Goal: Find contact information: Find contact information

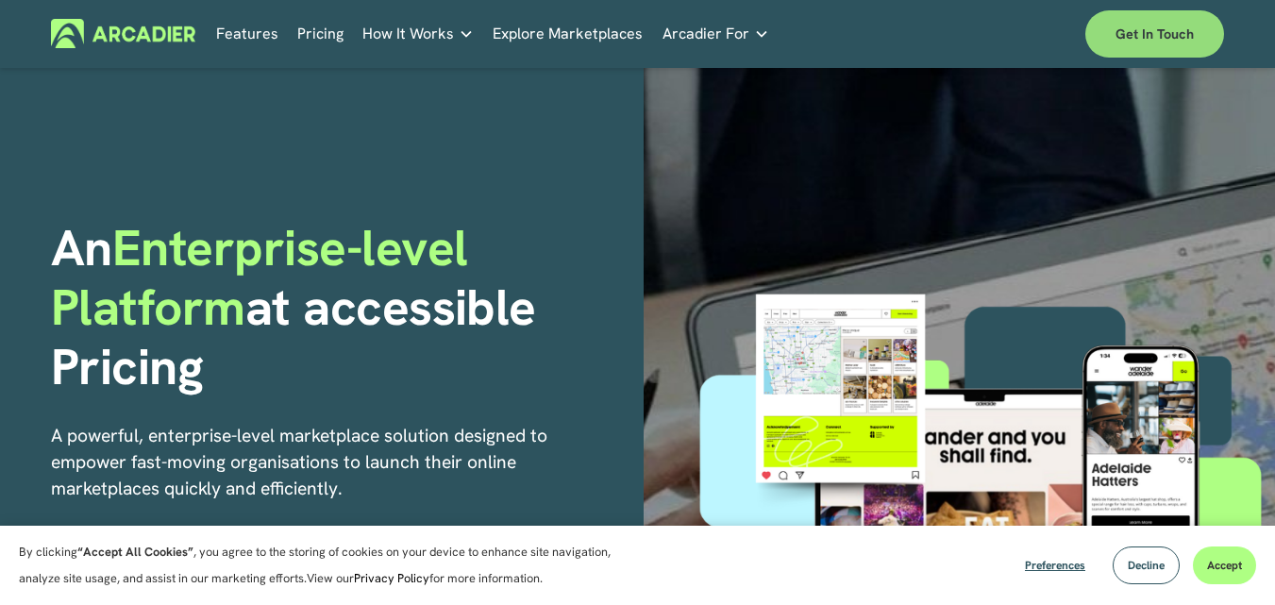
click at [1161, 48] on link "Get in touch" at bounding box center [1154, 33] width 139 height 47
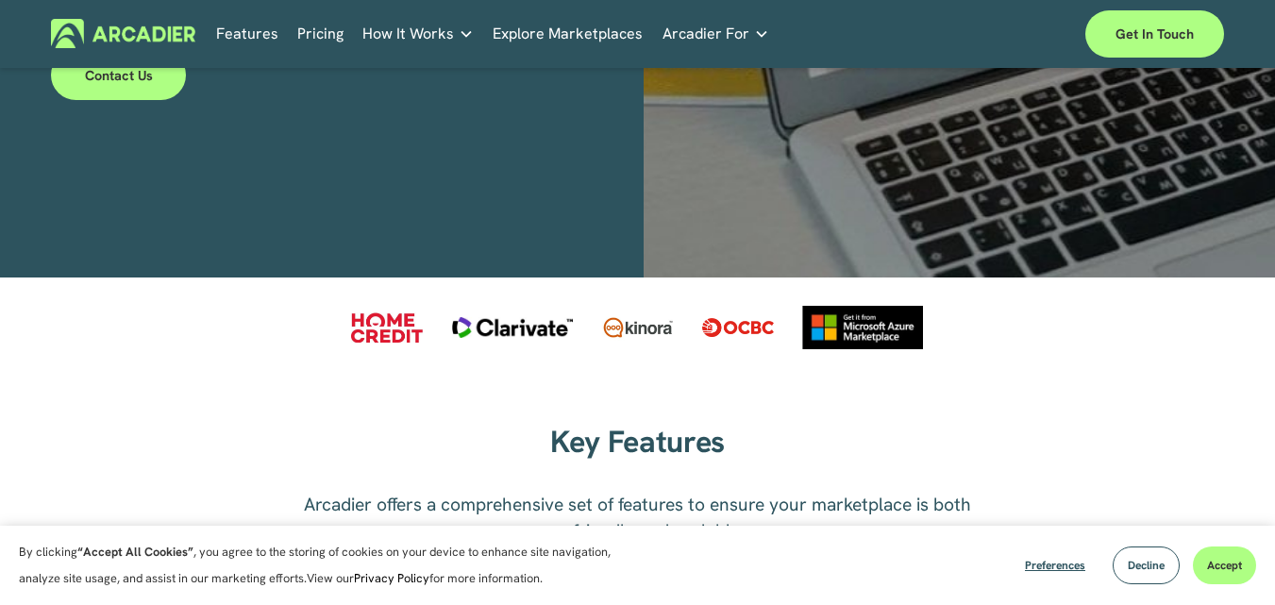
scroll to position [1038, 0]
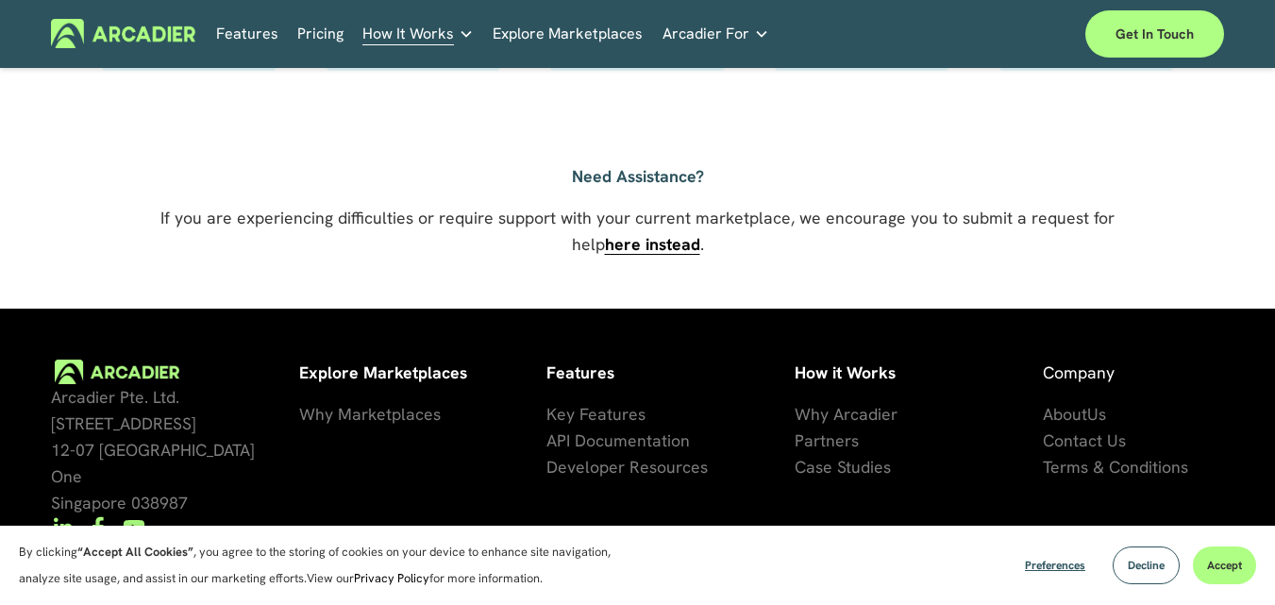
scroll to position [1466, 0]
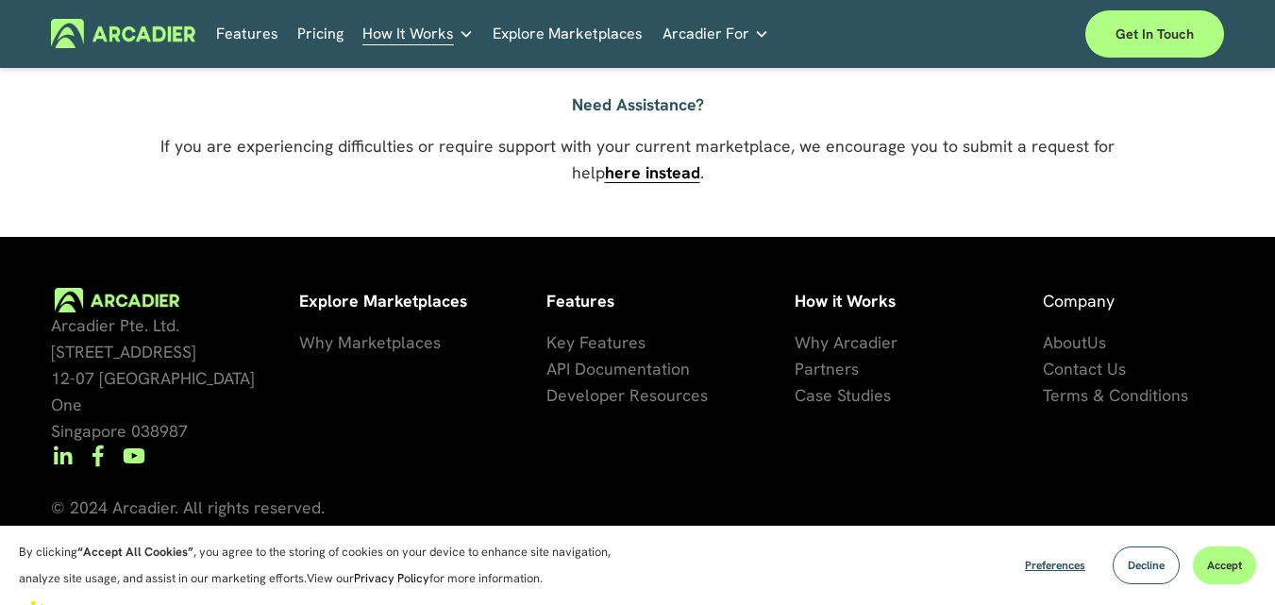
click at [1074, 379] on span "Contact Us" at bounding box center [1084, 369] width 83 height 22
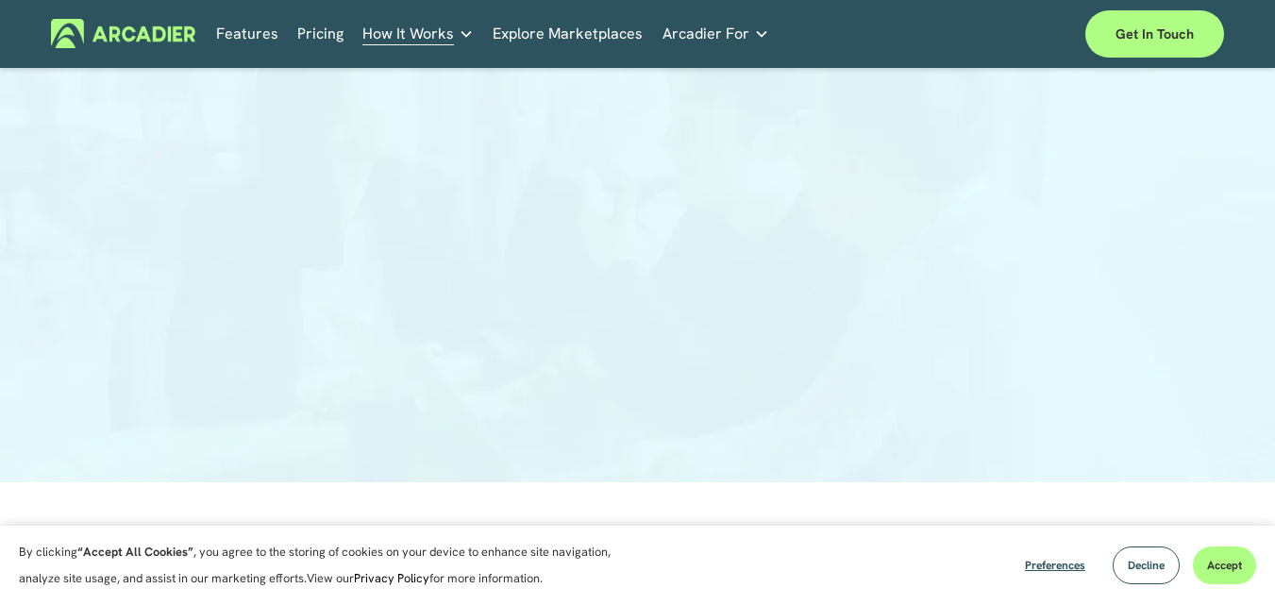
scroll to position [283, 0]
drag, startPoint x: 1216, startPoint y: 562, endPoint x: 1215, endPoint y: 539, distance: 23.6
click at [1216, 561] on span "Accept" at bounding box center [1224, 565] width 35 height 15
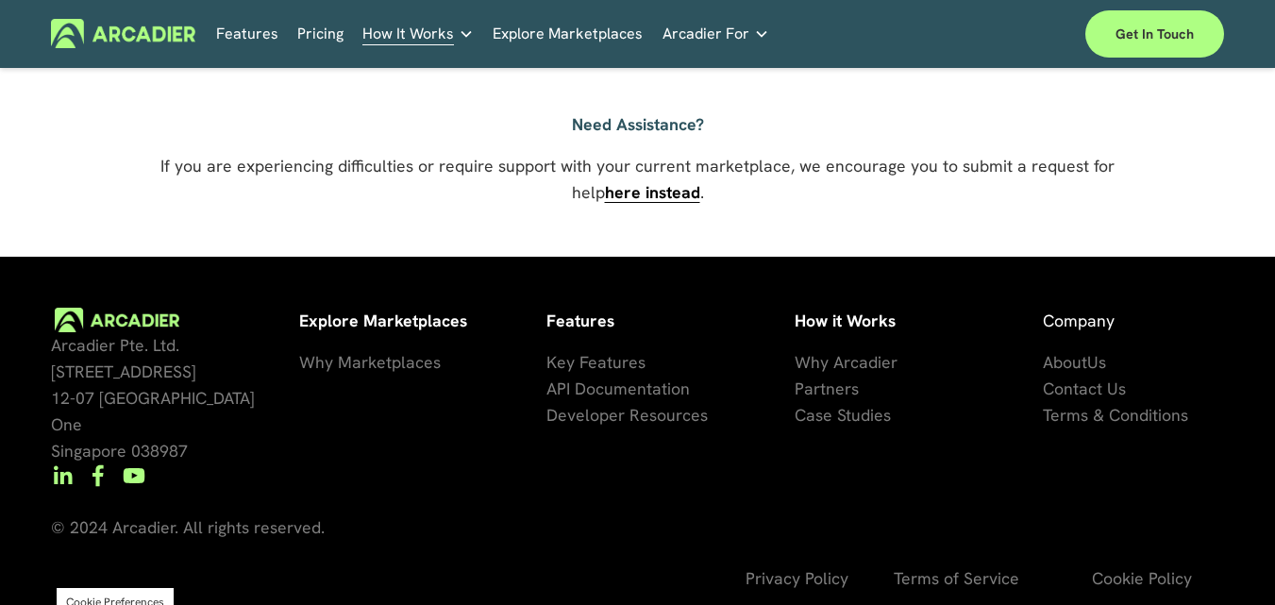
scroll to position [1466, 0]
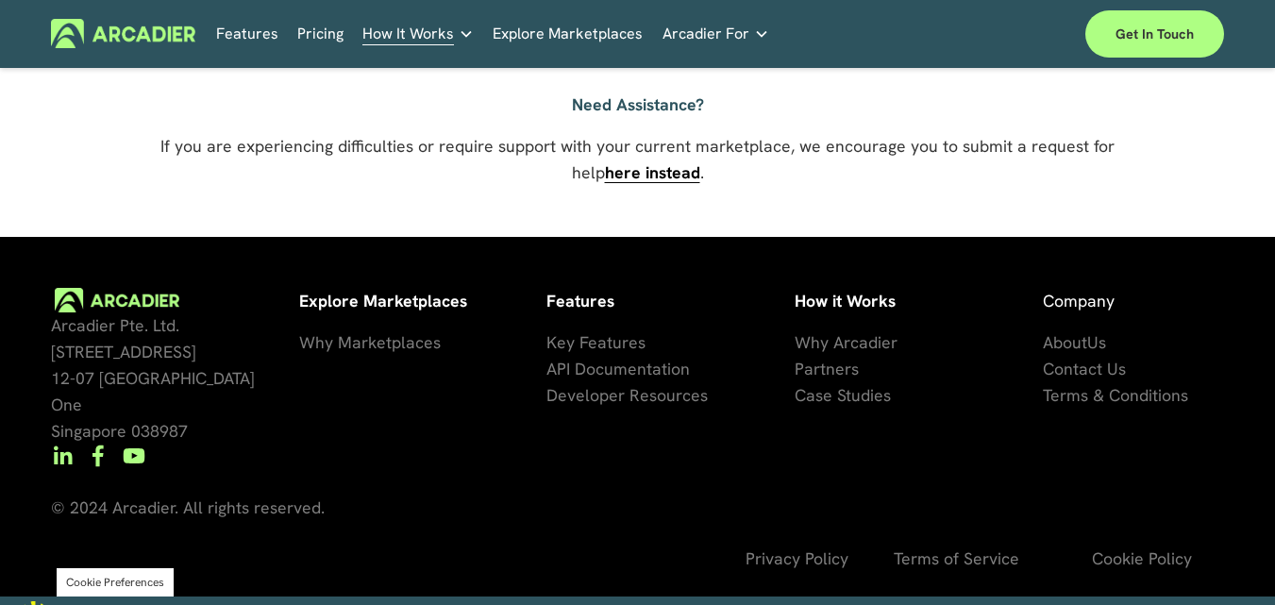
click at [1082, 372] on span "Contact Us" at bounding box center [1084, 369] width 83 height 22
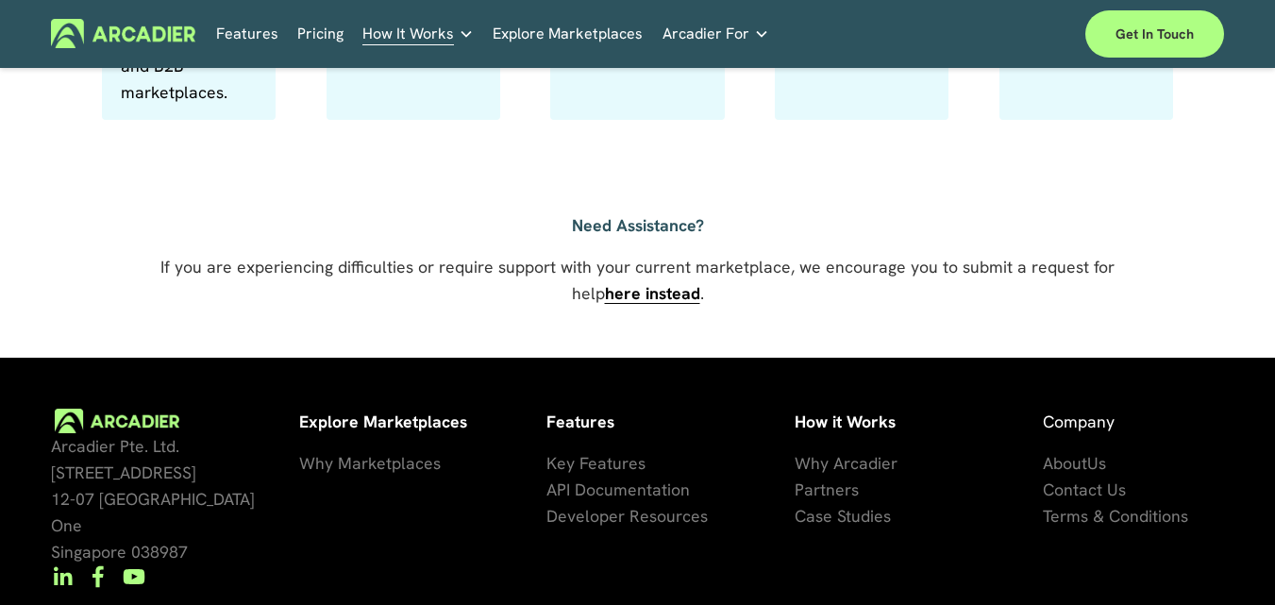
scroll to position [1466, 0]
